Goal: Task Accomplishment & Management: Manage account settings

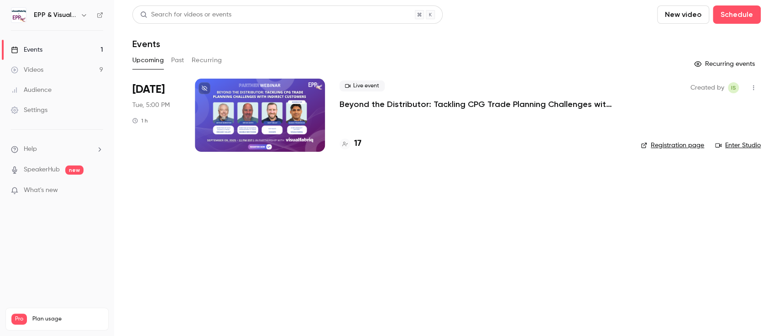
click at [245, 115] on div at bounding box center [260, 115] width 130 height 73
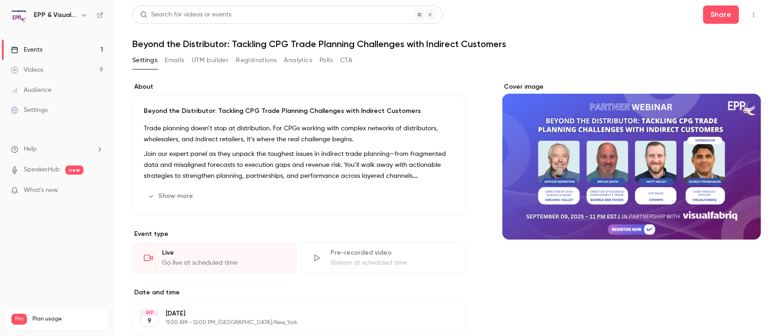
click at [264, 63] on button "Registrations" at bounding box center [256, 60] width 41 height 15
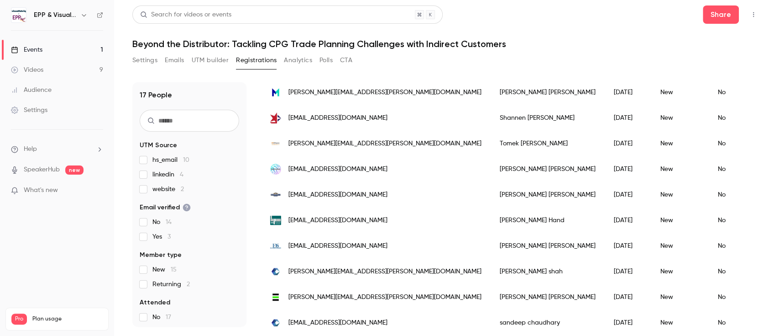
scroll to position [286, 0]
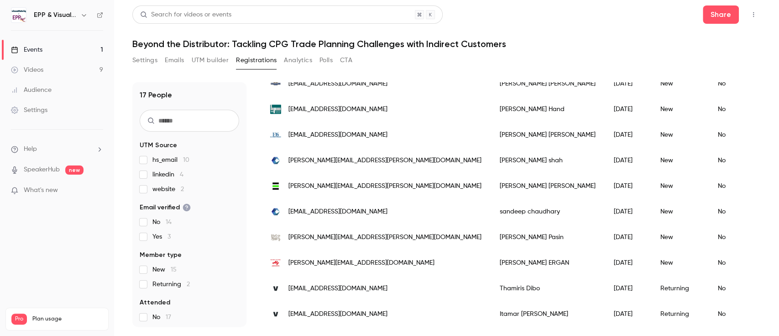
click at [200, 119] on input "text" at bounding box center [190, 121] width 100 height 22
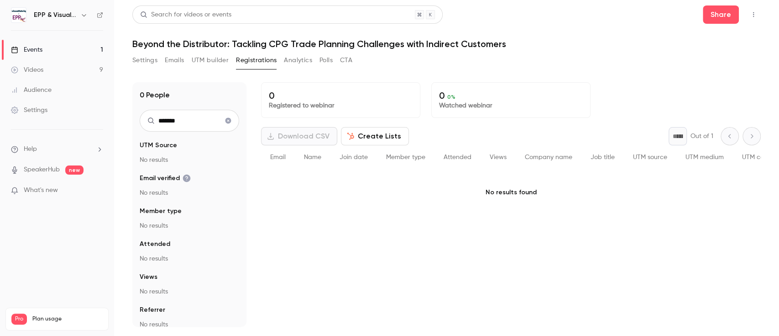
scroll to position [0, 0]
type input "*******"
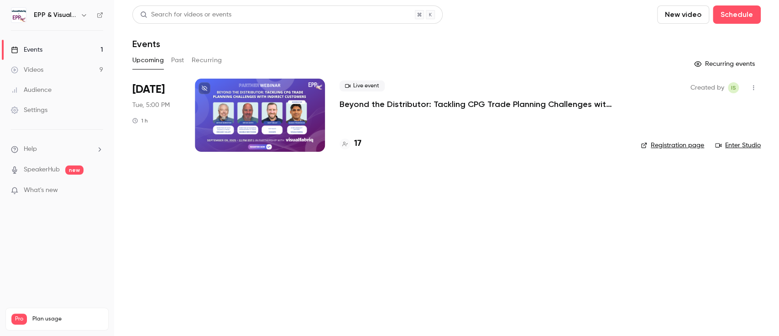
click at [270, 122] on div at bounding box center [260, 115] width 130 height 73
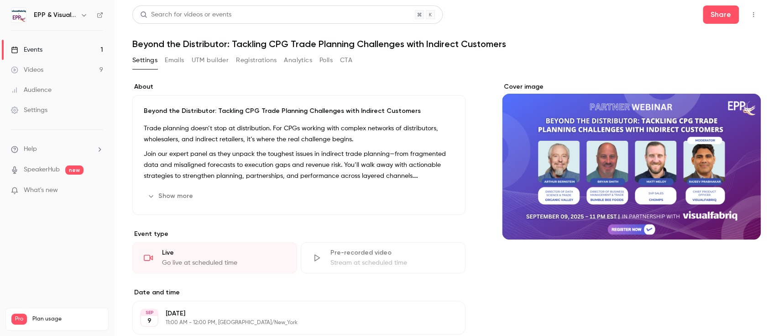
click at [256, 63] on button "Registrations" at bounding box center [256, 60] width 41 height 15
